Goal: Information Seeking & Learning: Learn about a topic

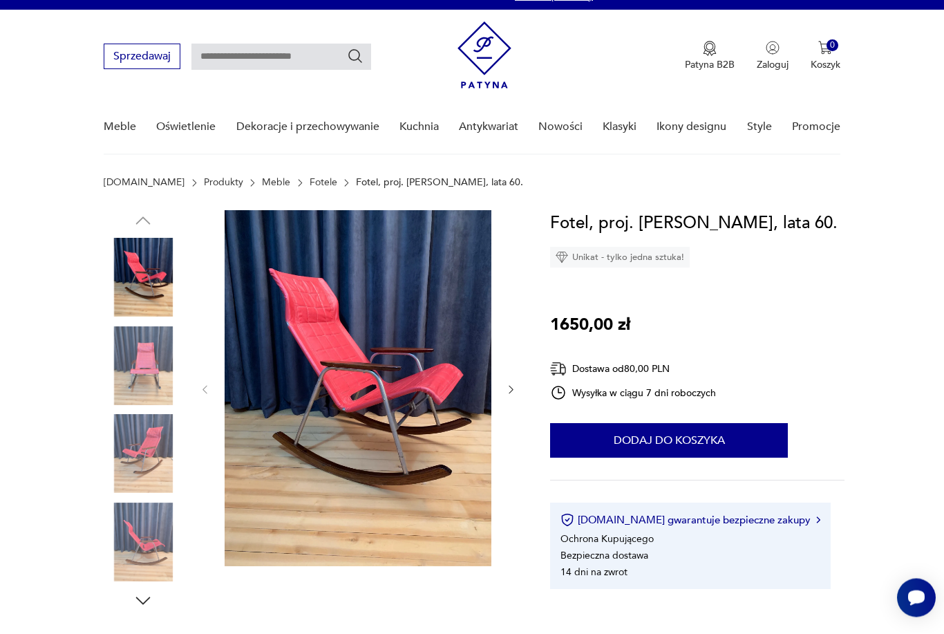
scroll to position [15, 0]
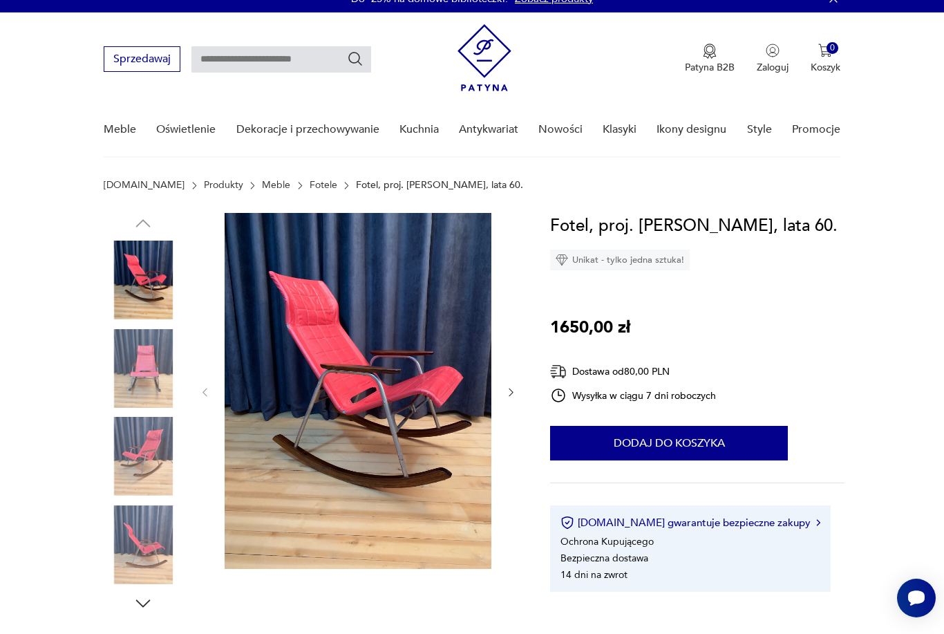
click at [415, 377] on img at bounding box center [358, 391] width 267 height 356
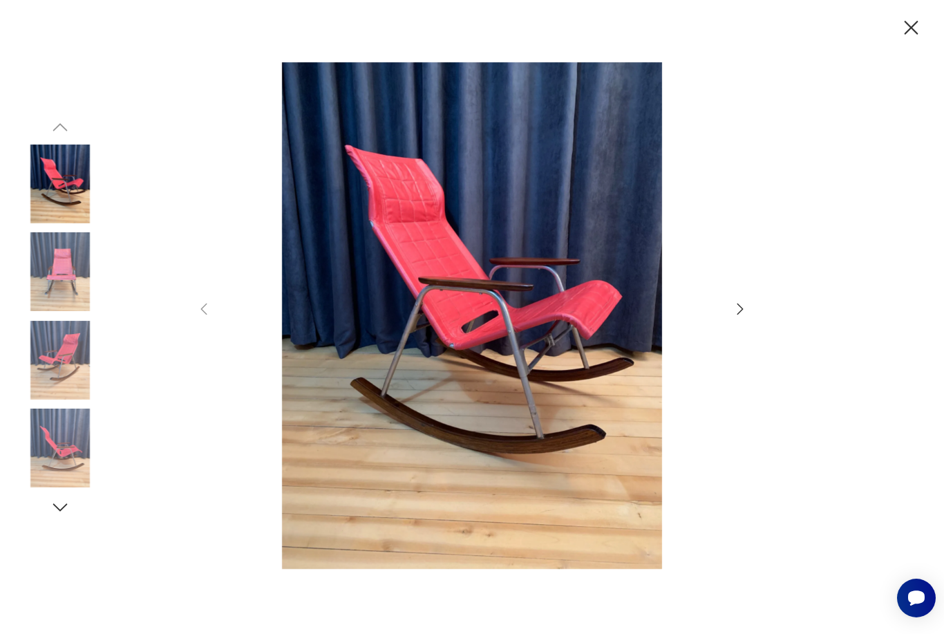
click at [747, 317] on icon "button" at bounding box center [740, 309] width 17 height 17
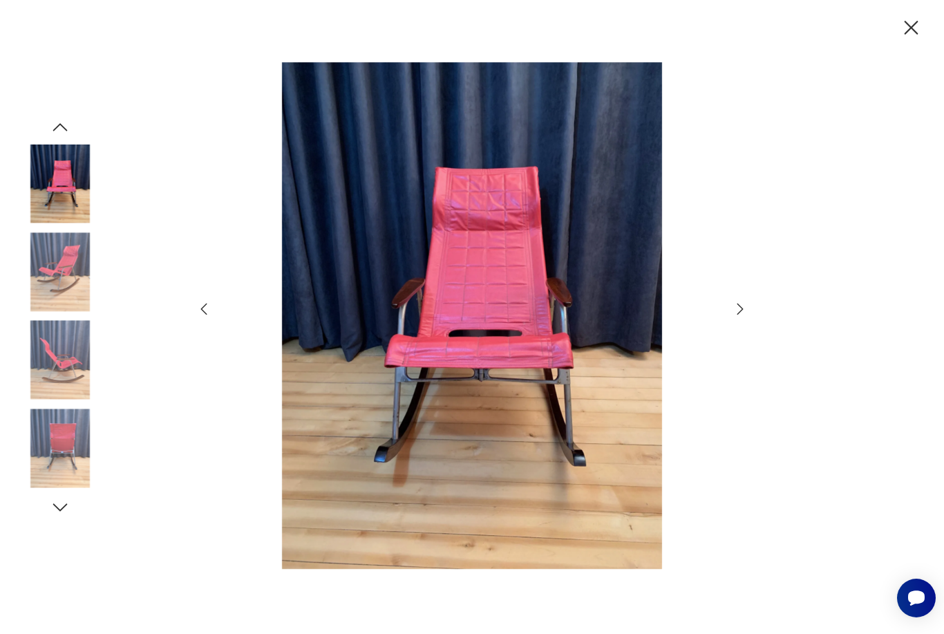
click at [754, 326] on div at bounding box center [472, 317] width 944 height 634
click at [747, 319] on div at bounding box center [472, 317] width 553 height 510
click at [747, 317] on icon "button" at bounding box center [740, 309] width 17 height 17
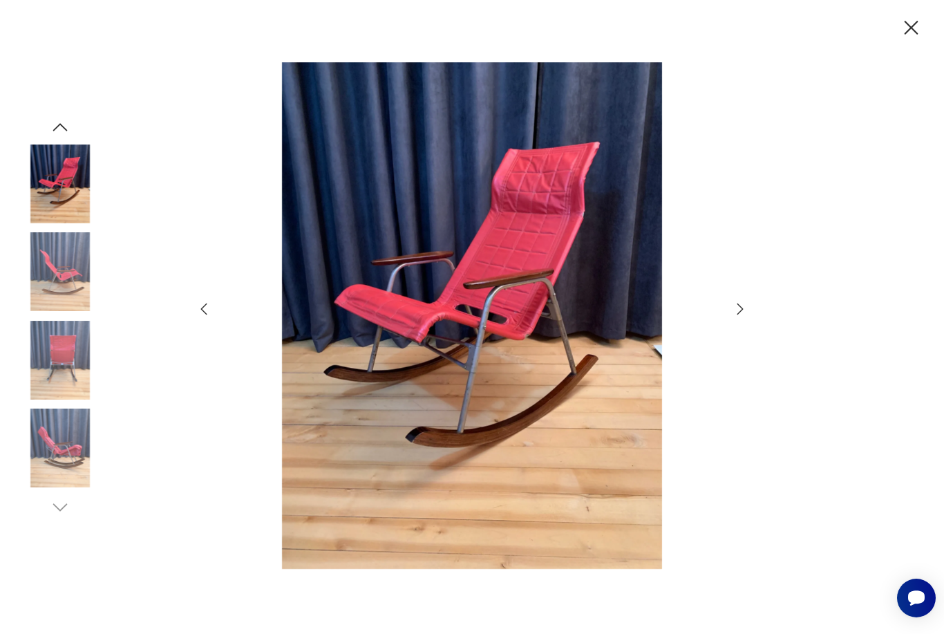
click at [746, 317] on icon "button" at bounding box center [740, 309] width 17 height 17
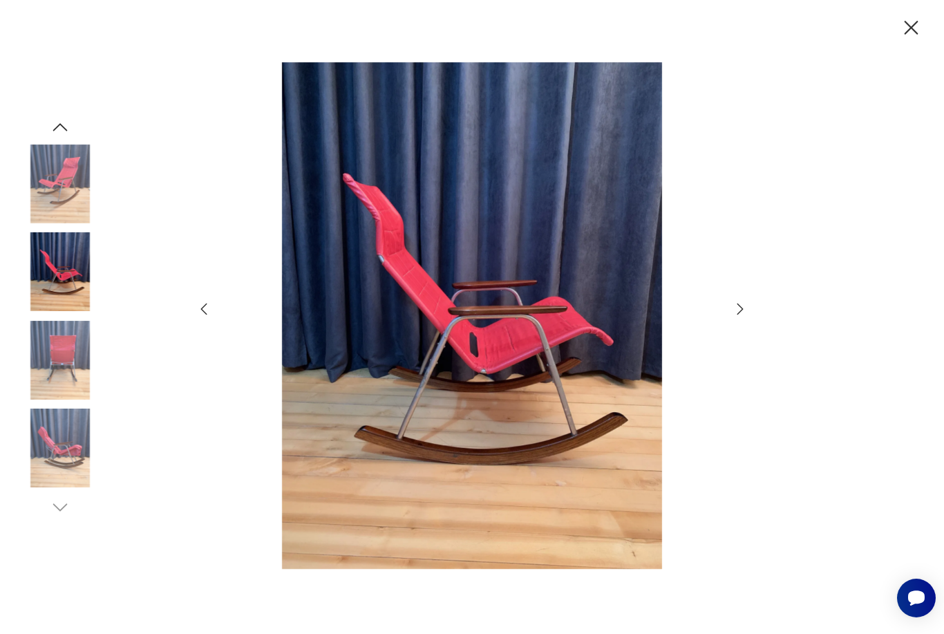
click at [748, 317] on icon "button" at bounding box center [740, 309] width 17 height 17
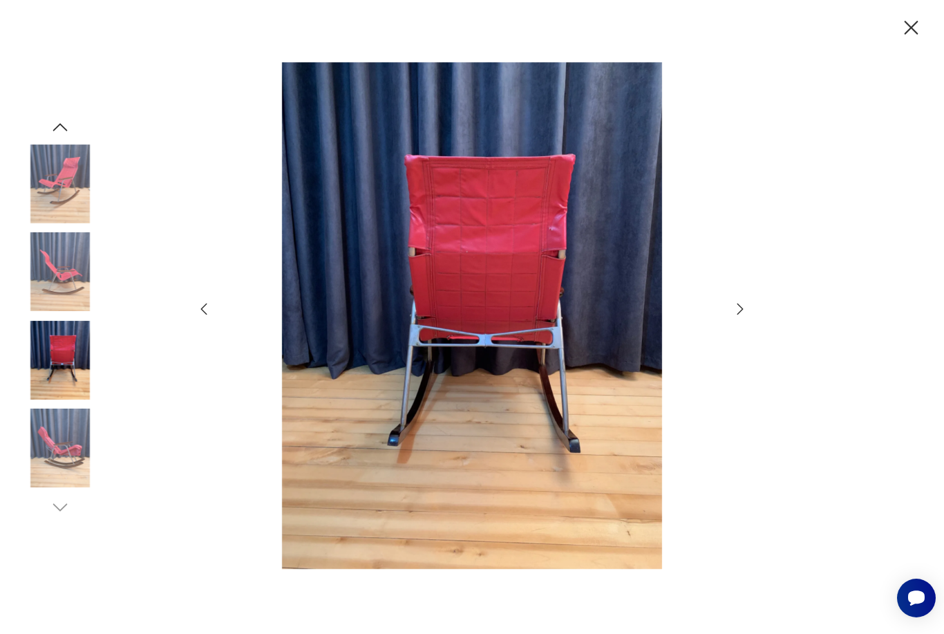
click at [746, 317] on icon "button" at bounding box center [740, 309] width 17 height 17
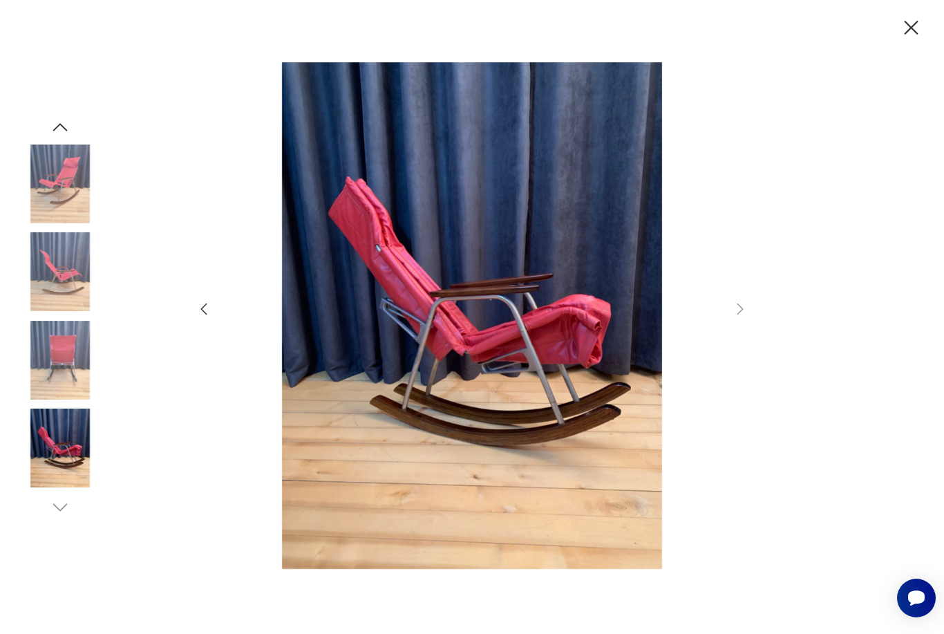
click at [751, 341] on div at bounding box center [472, 317] width 944 height 634
click at [744, 320] on div at bounding box center [472, 317] width 553 height 510
click at [742, 317] on icon "button" at bounding box center [740, 309] width 17 height 17
click at [739, 317] on icon "button" at bounding box center [740, 309] width 17 height 17
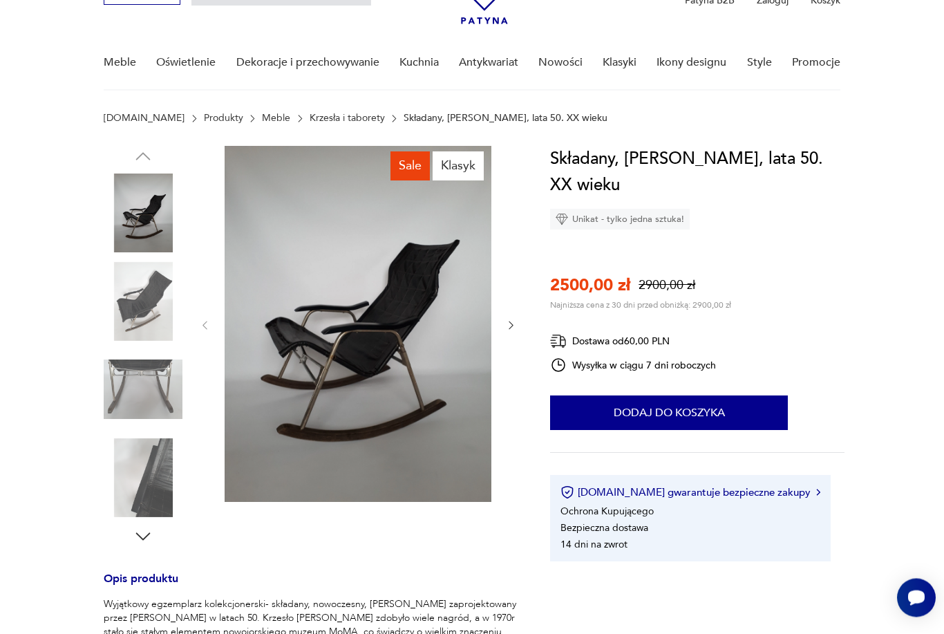
scroll to position [56, 0]
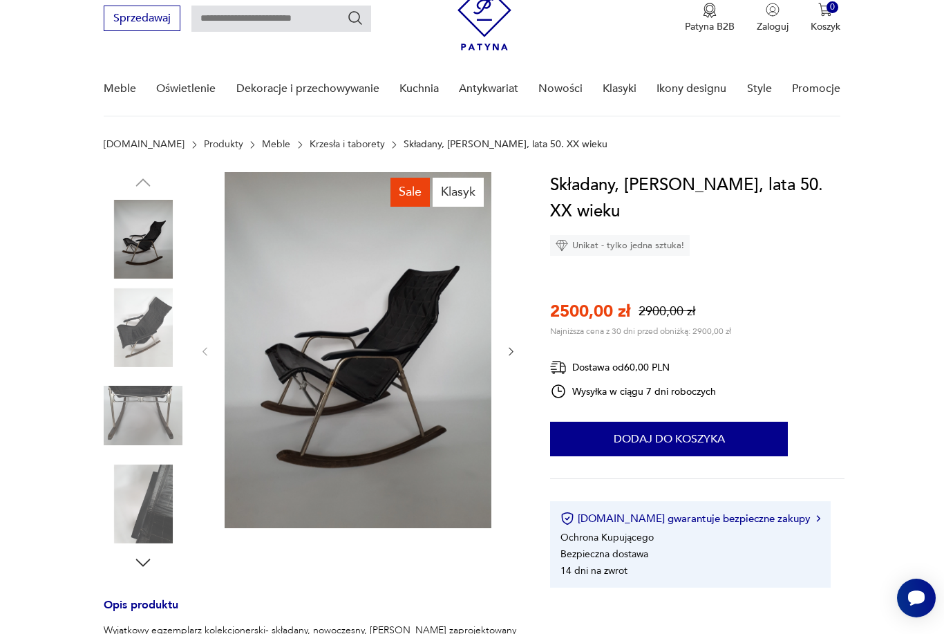
click at [151, 231] on img at bounding box center [143, 239] width 79 height 79
click at [403, 319] on img at bounding box center [358, 350] width 267 height 356
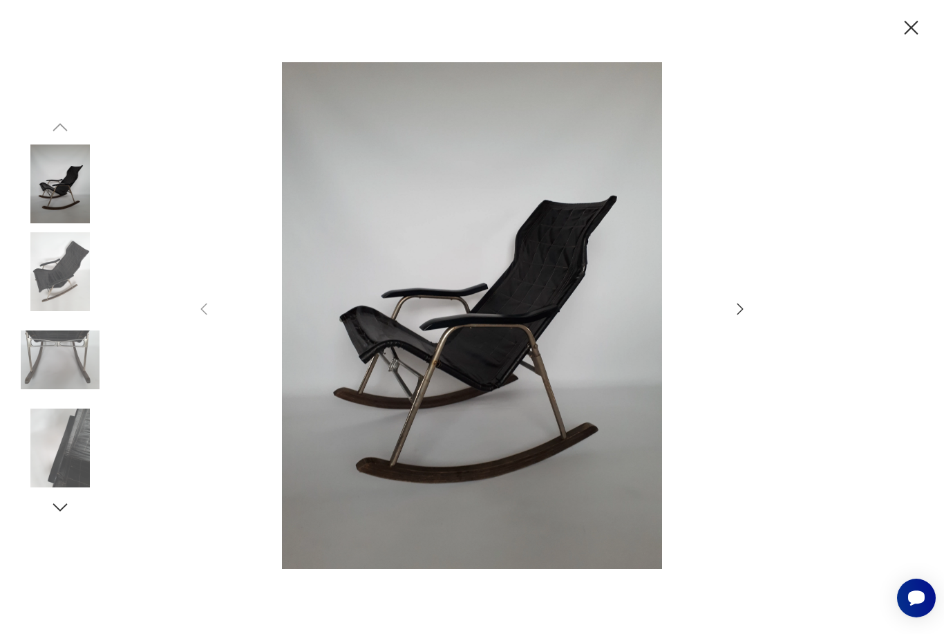
click at [748, 320] on div at bounding box center [472, 317] width 553 height 510
click at [743, 317] on icon "button" at bounding box center [740, 309] width 17 height 17
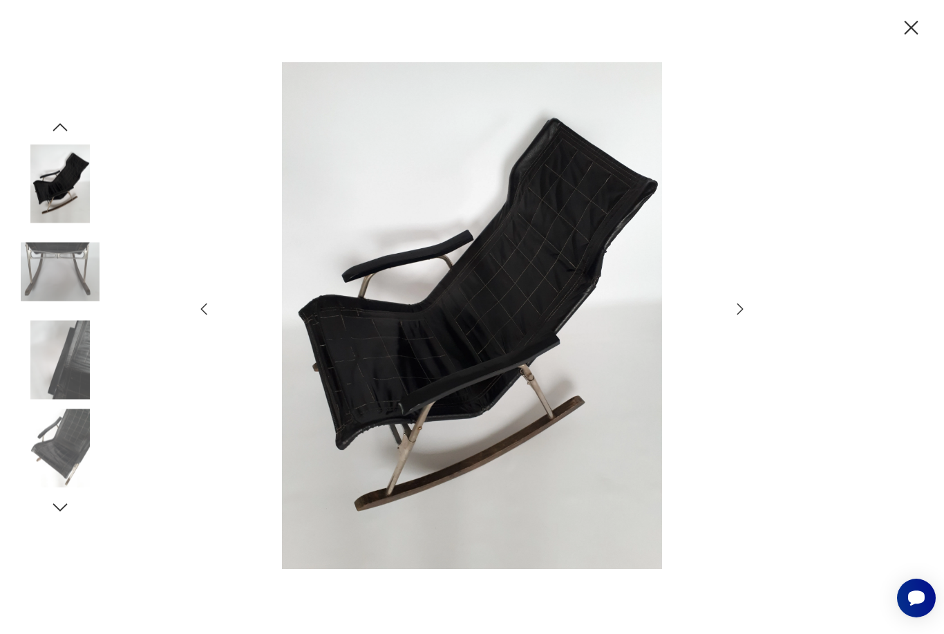
click at [750, 323] on div at bounding box center [472, 317] width 944 height 634
click at [745, 317] on icon "button" at bounding box center [740, 309] width 17 height 17
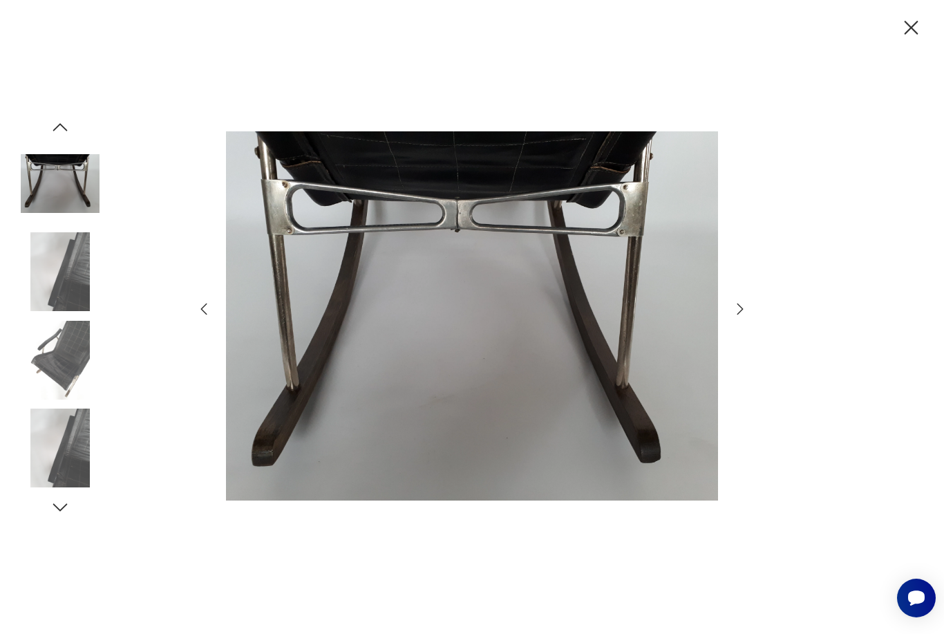
click at [742, 317] on icon "button" at bounding box center [740, 309] width 17 height 17
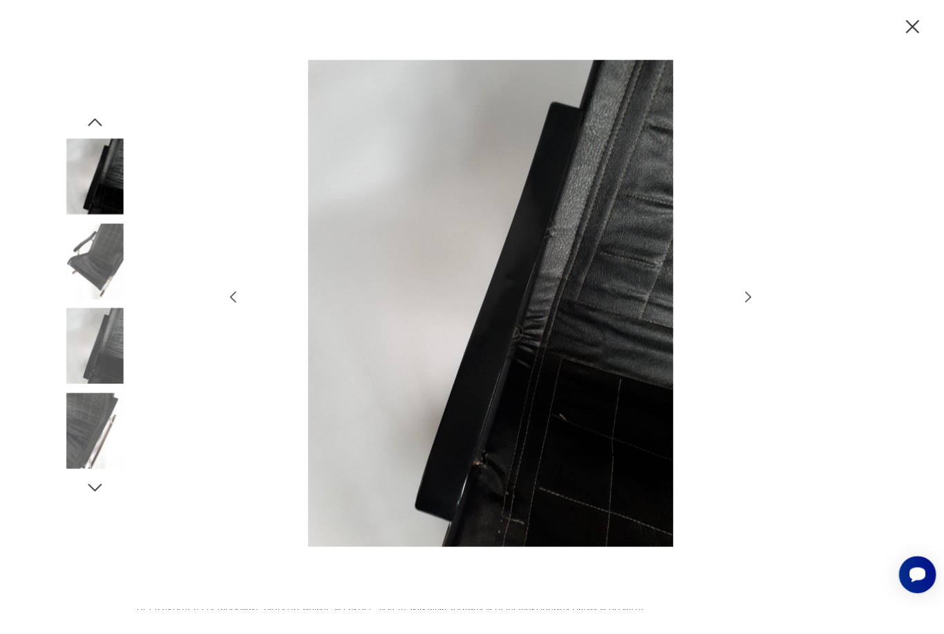
scroll to position [156, 0]
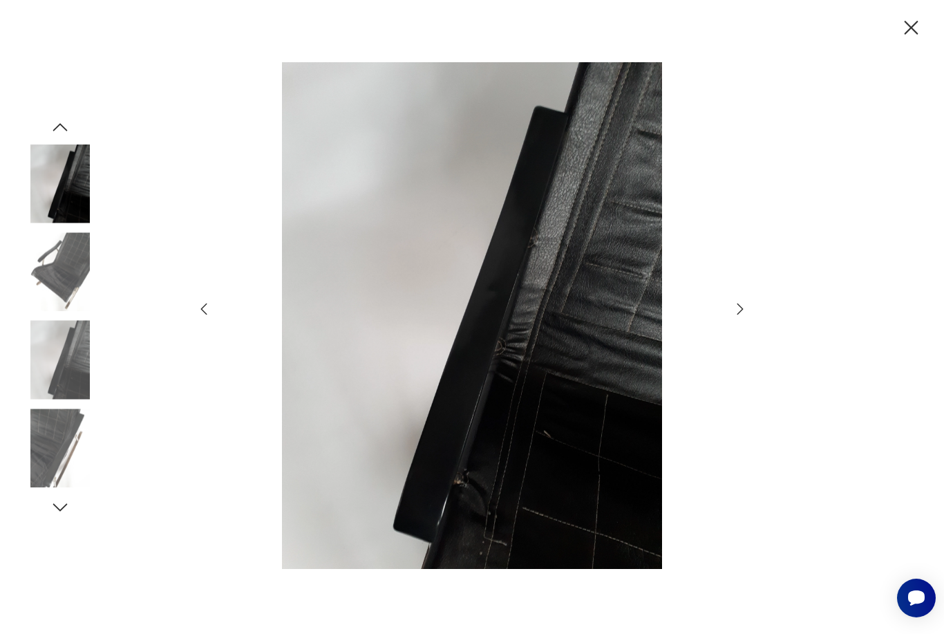
click at [748, 317] on icon "button" at bounding box center [740, 309] width 17 height 17
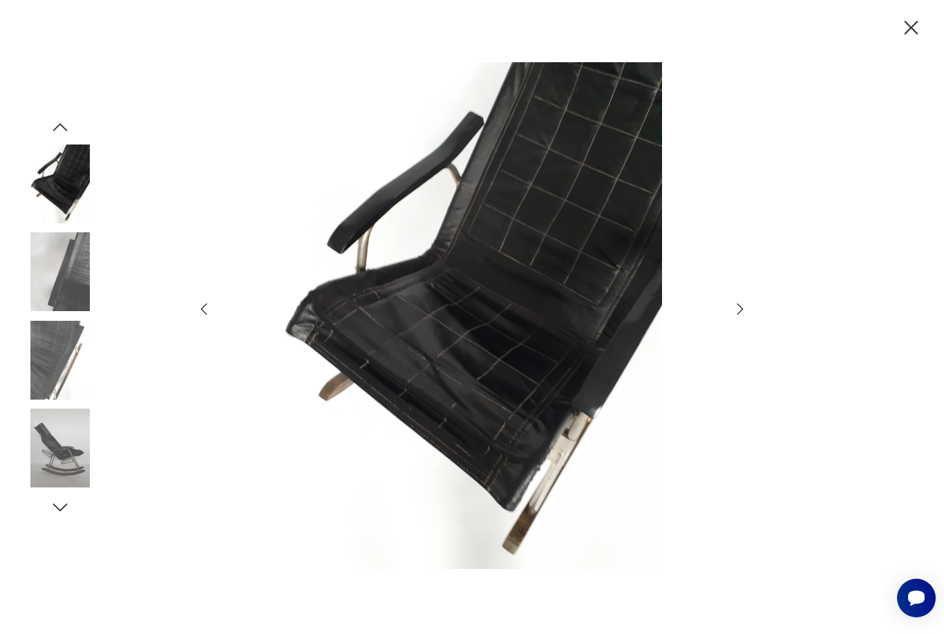
click at [753, 327] on div at bounding box center [472, 317] width 944 height 634
click at [904, 30] on icon "button" at bounding box center [911, 28] width 24 height 24
